Goal: Information Seeking & Learning: Find specific page/section

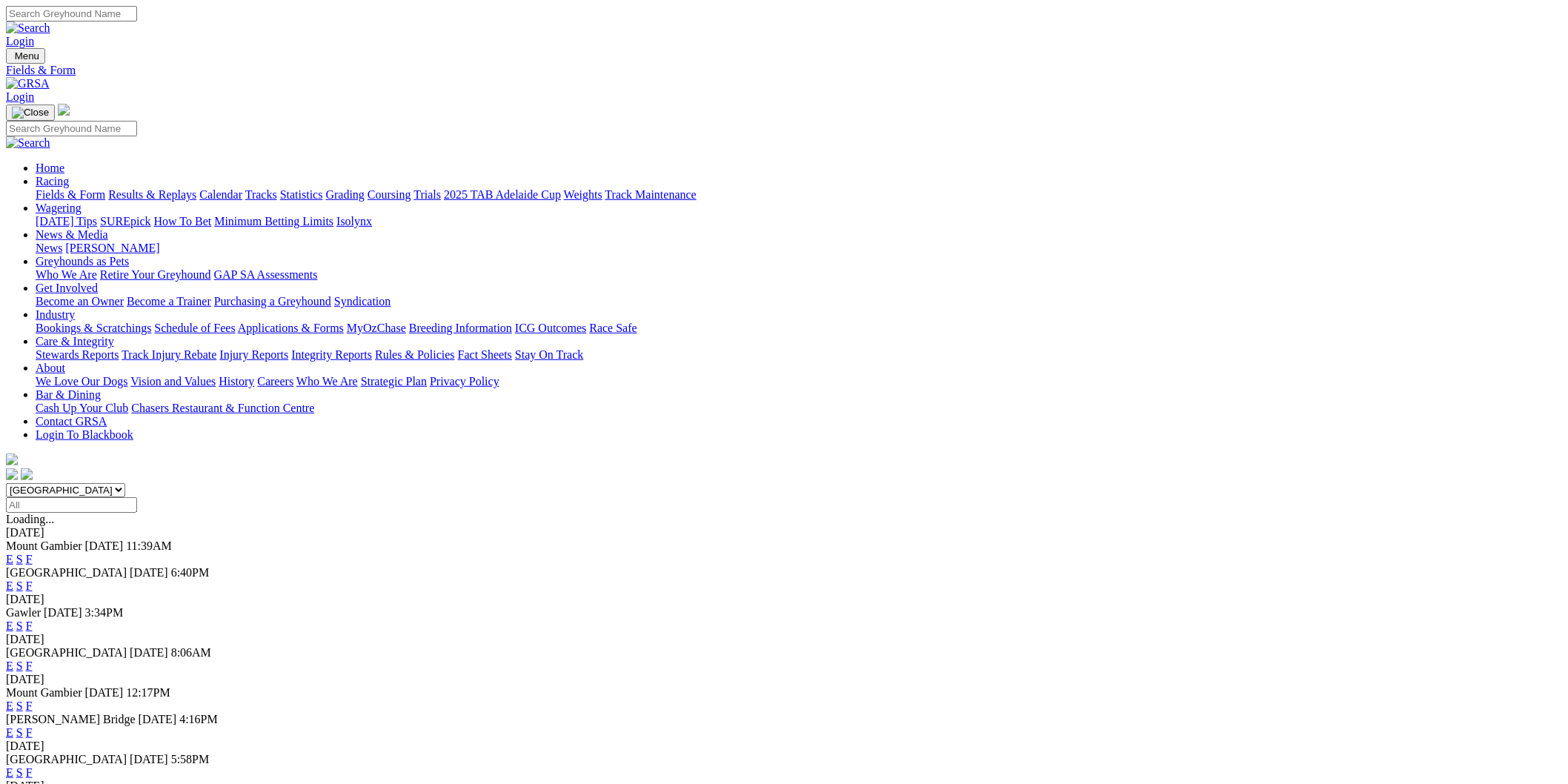
click at [125, 484] on select "South Australia New South Wales Northern Territory Queensland Tasmania Victoria…" at bounding box center [65, 490] width 119 height 14
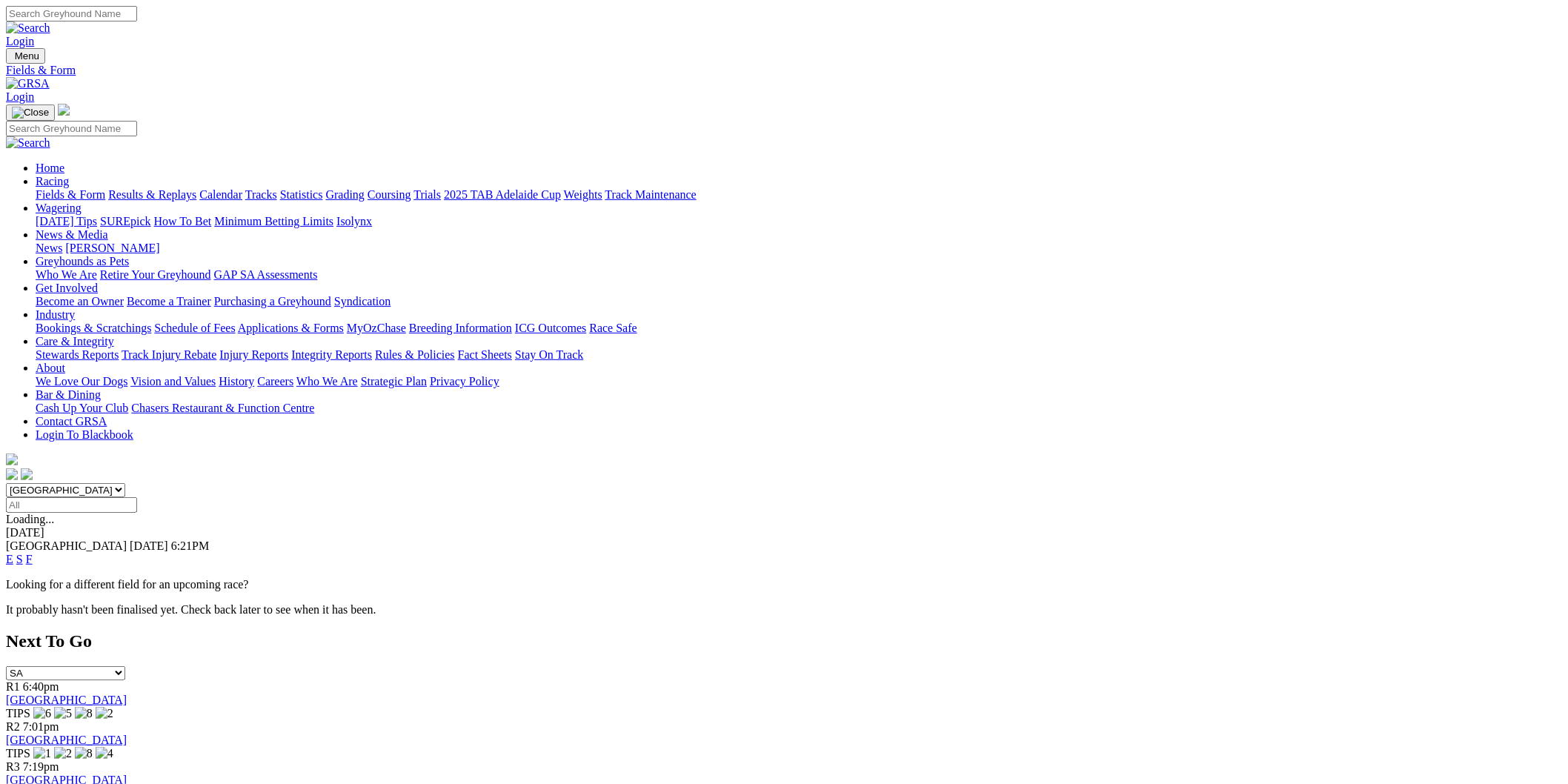
click at [125, 484] on select "South Australia New South Wales Northern Territory Queensland Tasmania Victoria…" at bounding box center [65, 490] width 119 height 14
select select "NSW"
click at [125, 484] on select "South Australia New South Wales Northern Territory Queensland Tasmania Victoria…" at bounding box center [65, 490] width 119 height 14
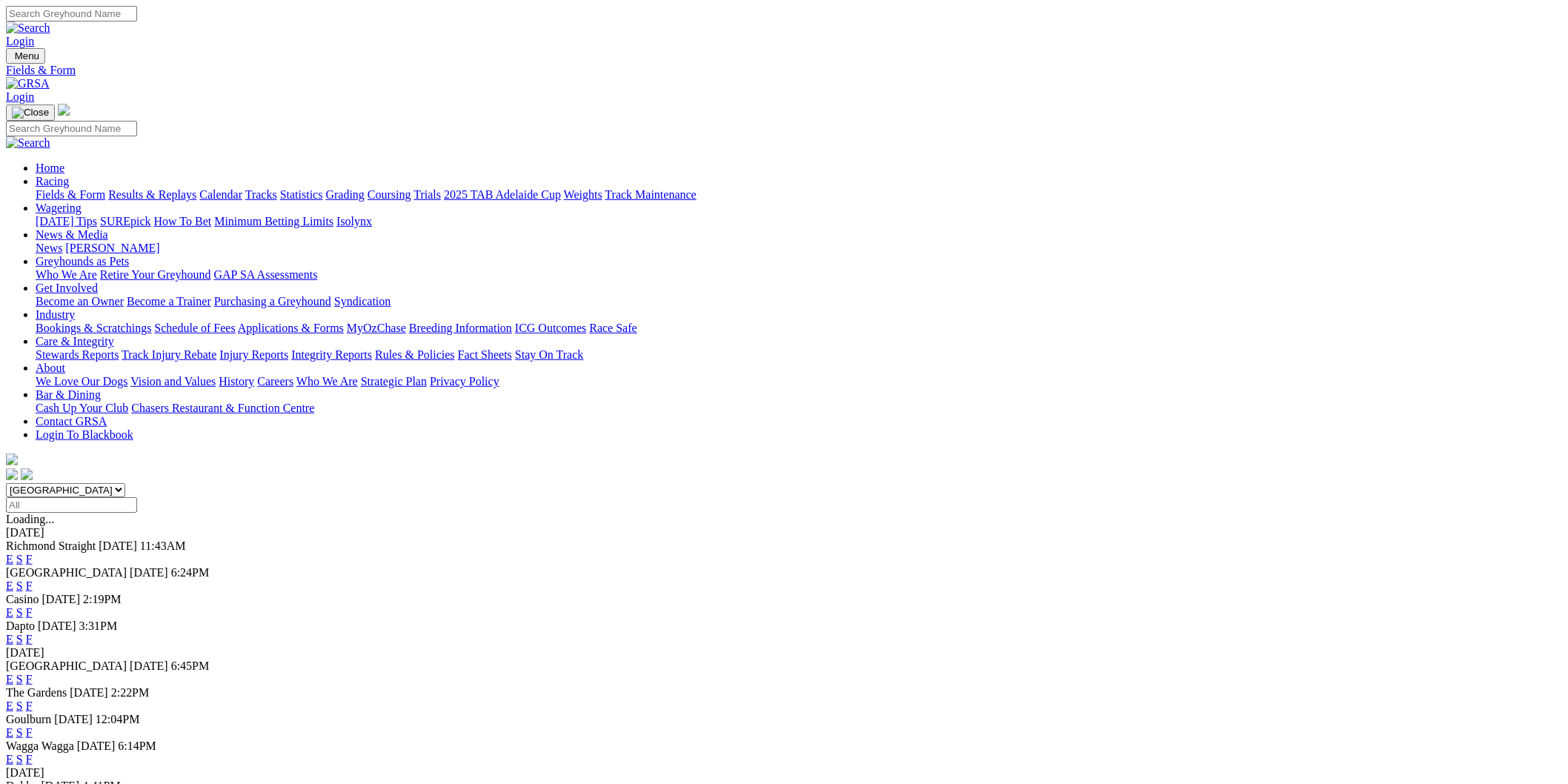
click at [13, 633] on link "E" at bounding box center [10, 639] width 8 height 12
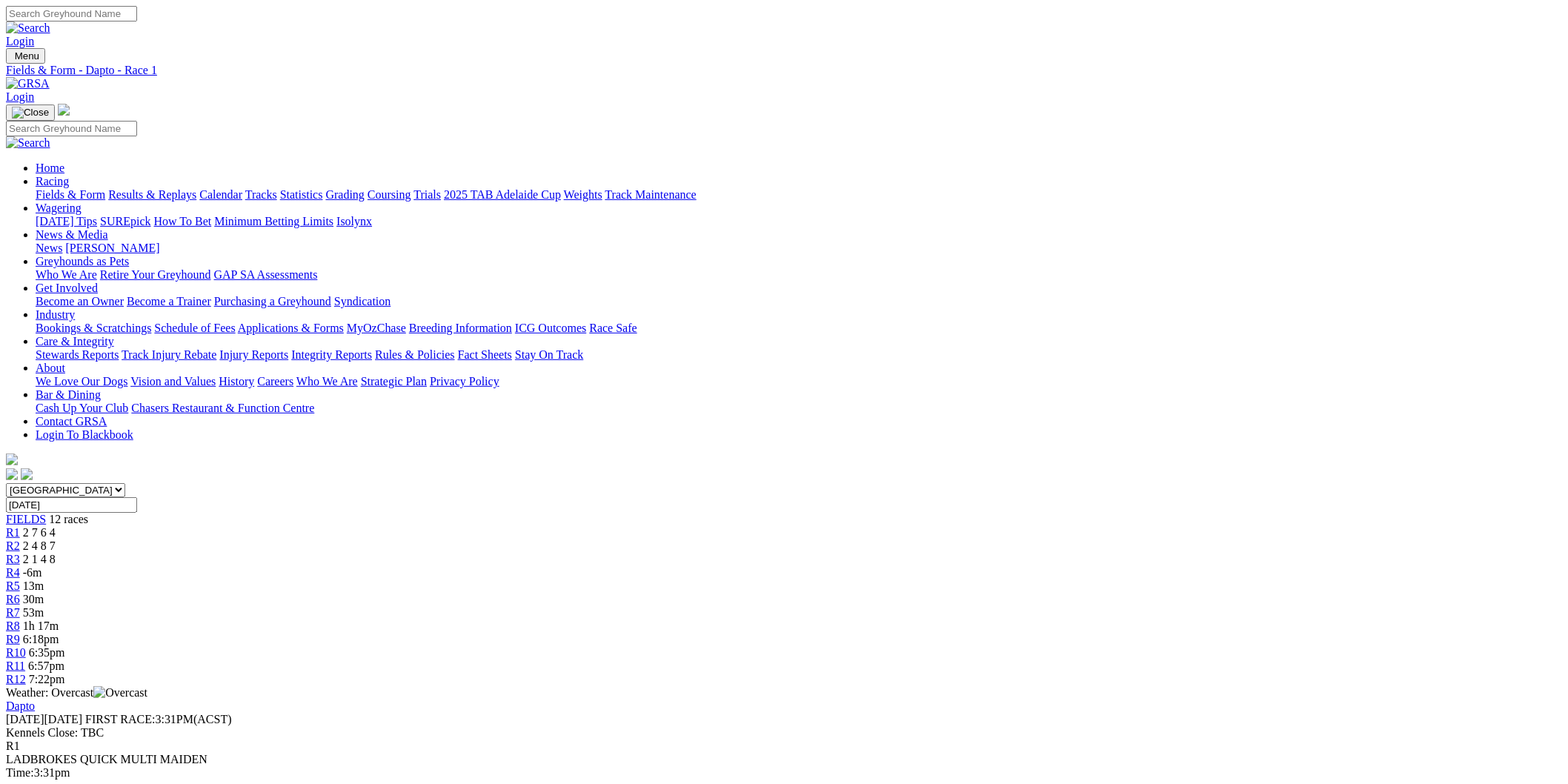
click at [44, 580] on span "13m" at bounding box center [33, 586] width 21 height 12
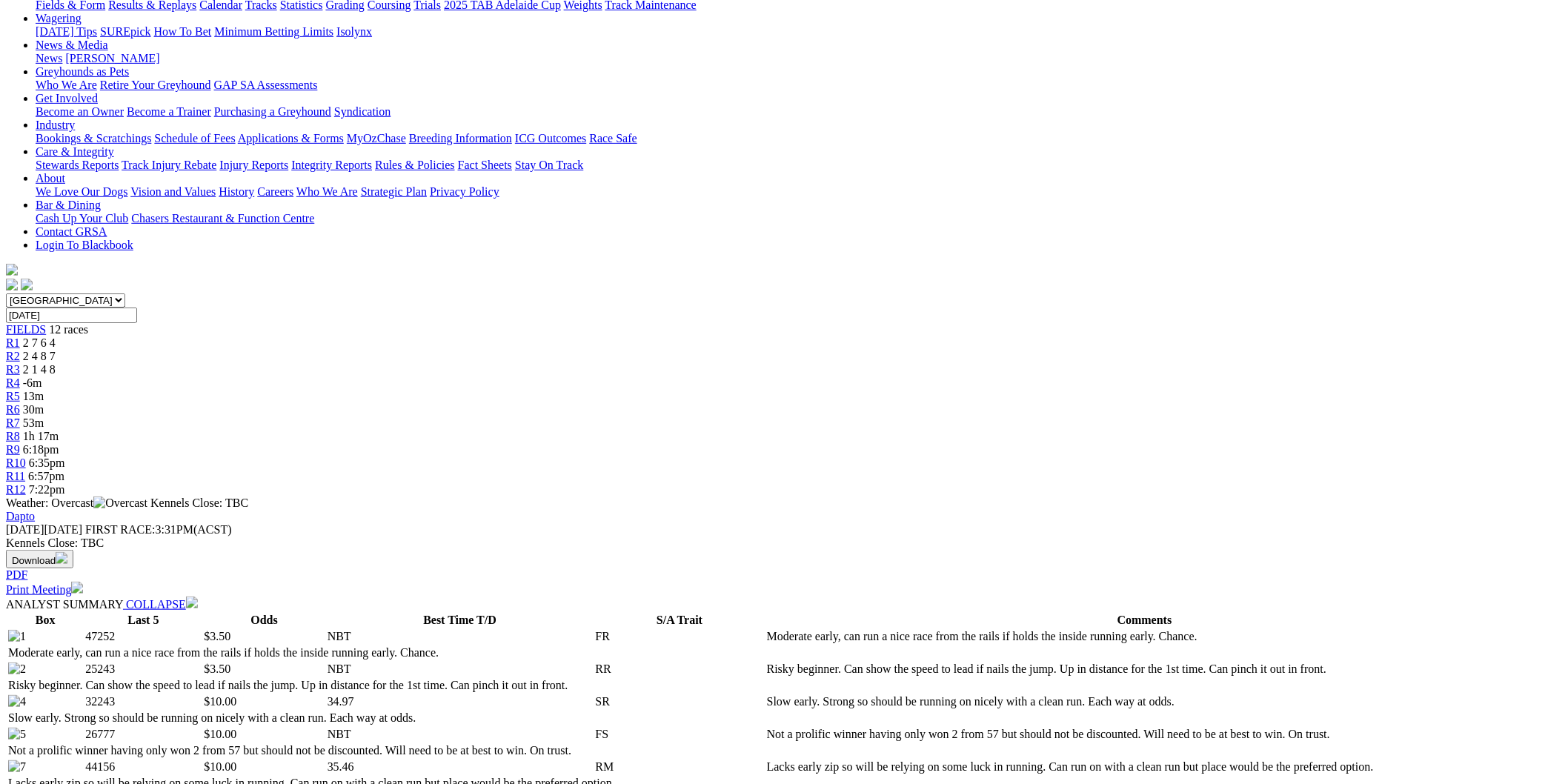
scroll to position [82, 0]
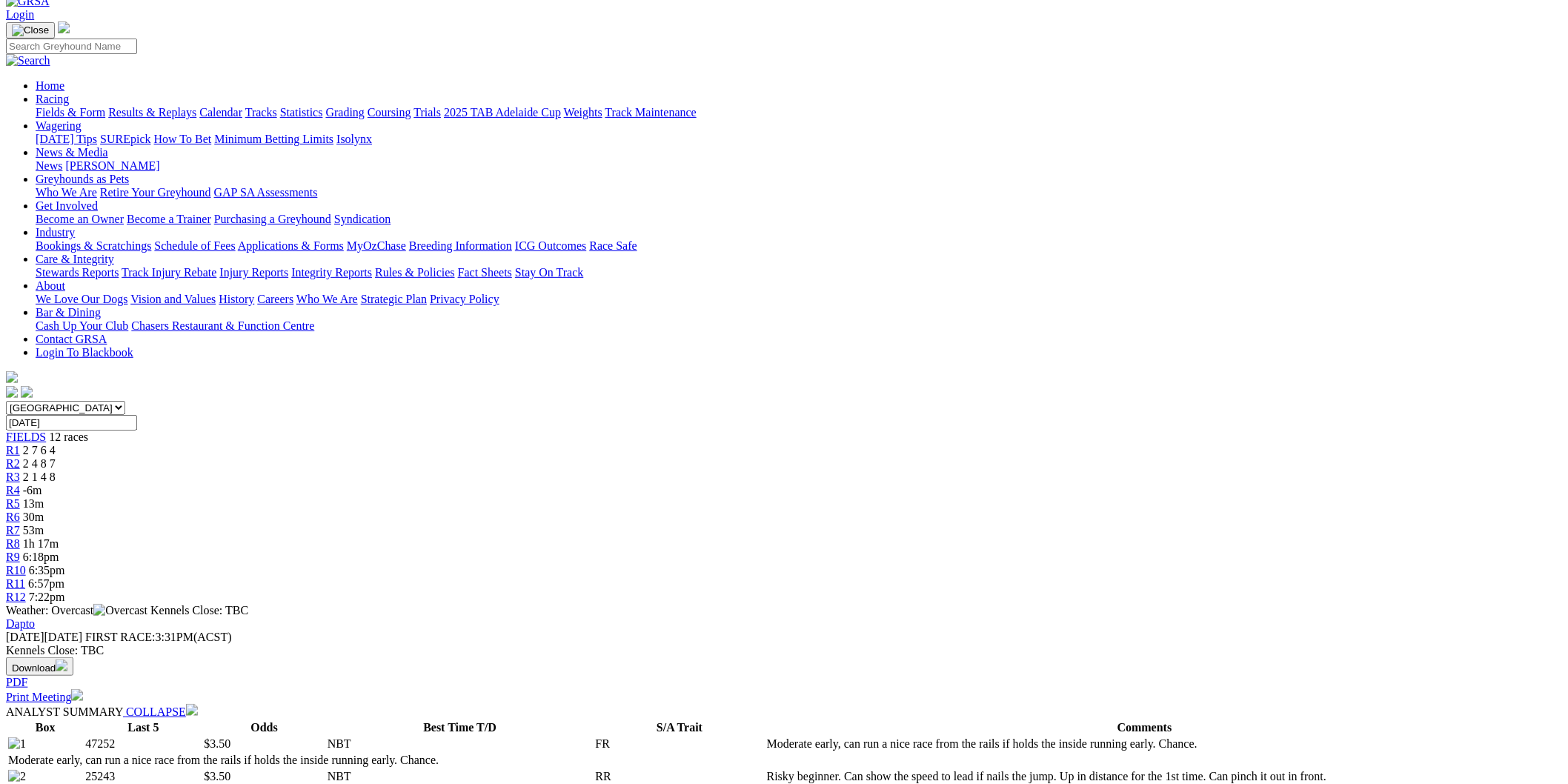
click at [20, 510] on link "R6" at bounding box center [12, 516] width 14 height 12
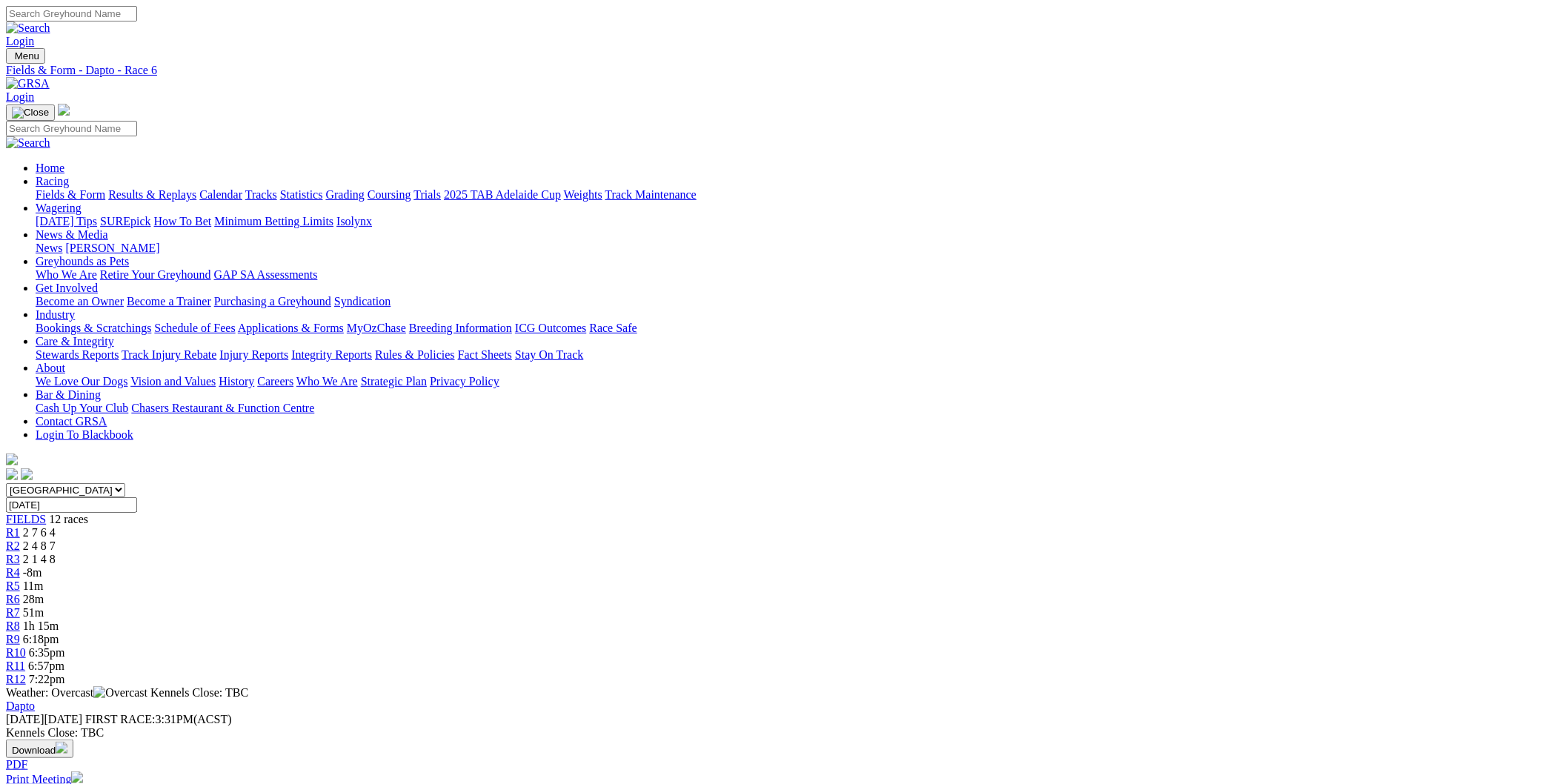
click at [44, 607] on span "51m" at bounding box center [33, 612] width 21 height 12
click at [20, 580] on span "R5" at bounding box center [12, 586] width 14 height 12
click at [58, 620] on span "1h 14m" at bounding box center [40, 626] width 35 height 12
